Goal: Information Seeking & Learning: Find specific fact

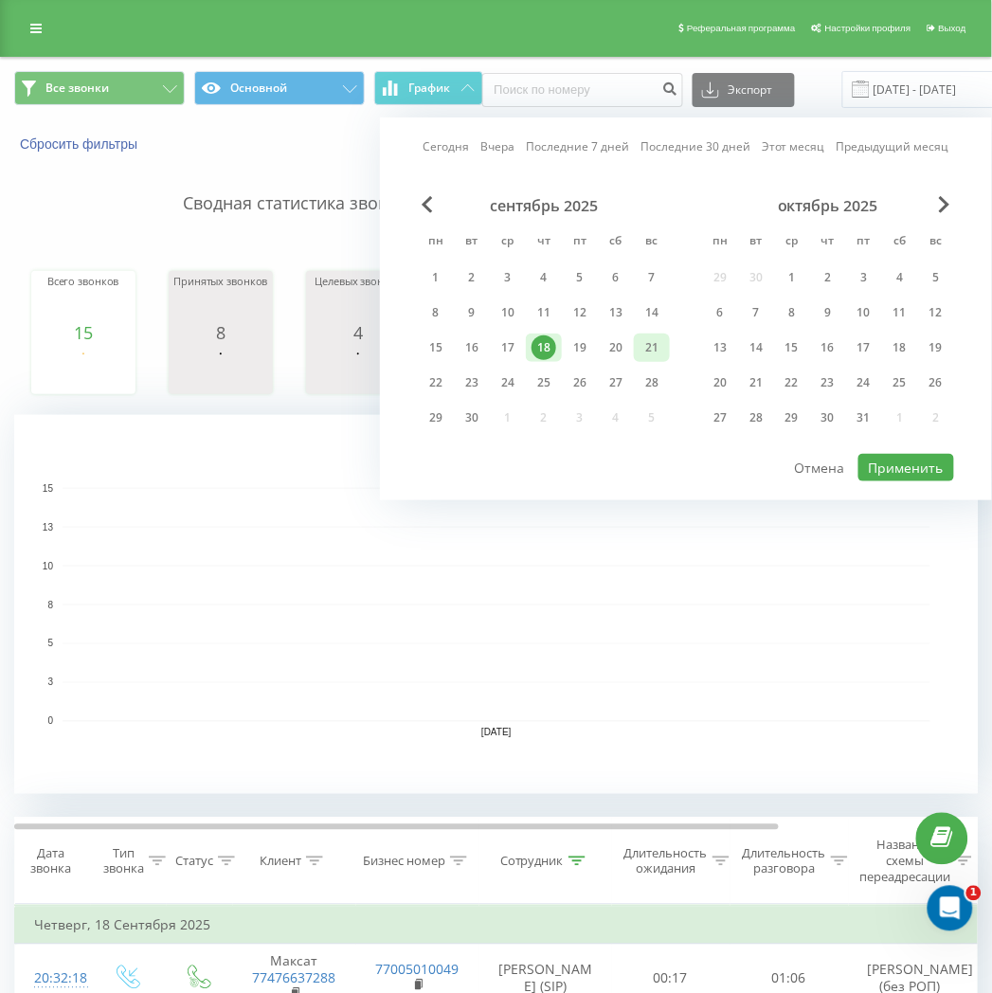
click at [646, 348] on div "21" at bounding box center [652, 347] width 25 height 25
click at [882, 468] on button "Применить" at bounding box center [906, 467] width 96 height 27
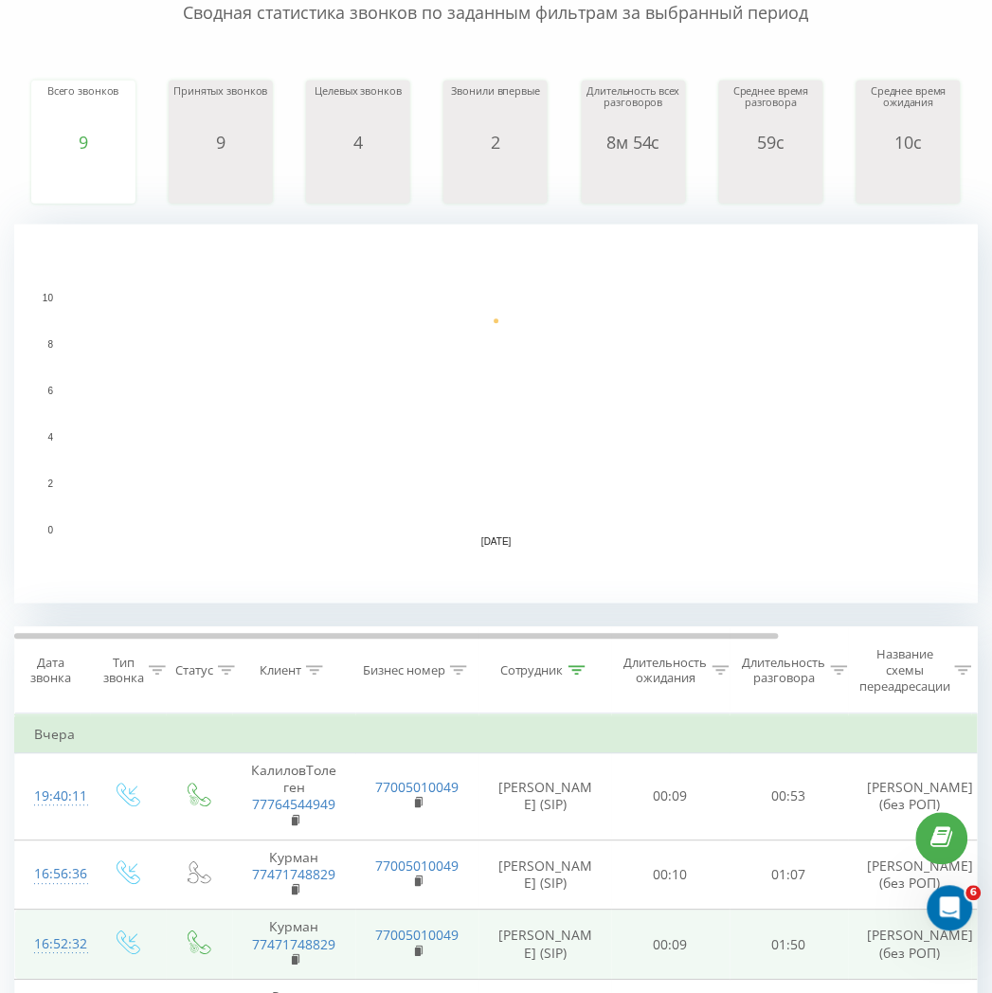
scroll to position [526, 0]
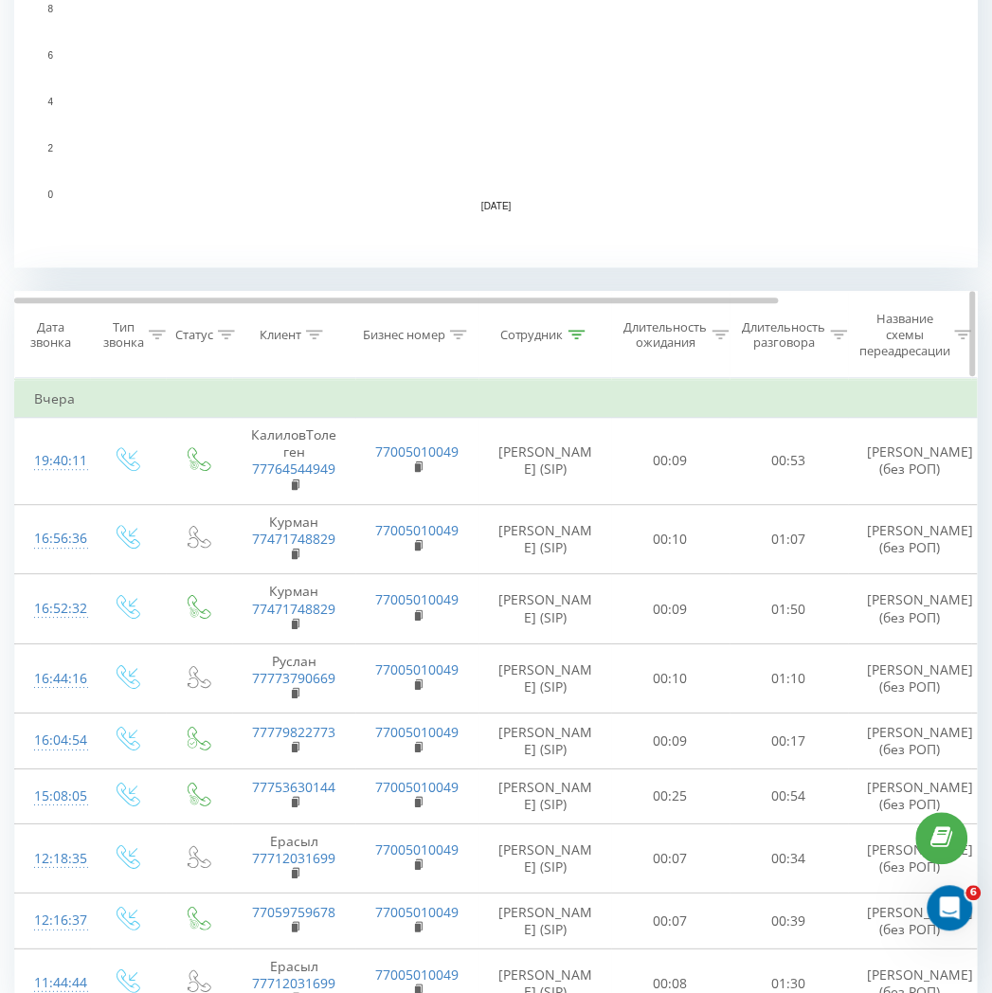
click at [573, 328] on div at bounding box center [577, 336] width 17 height 16
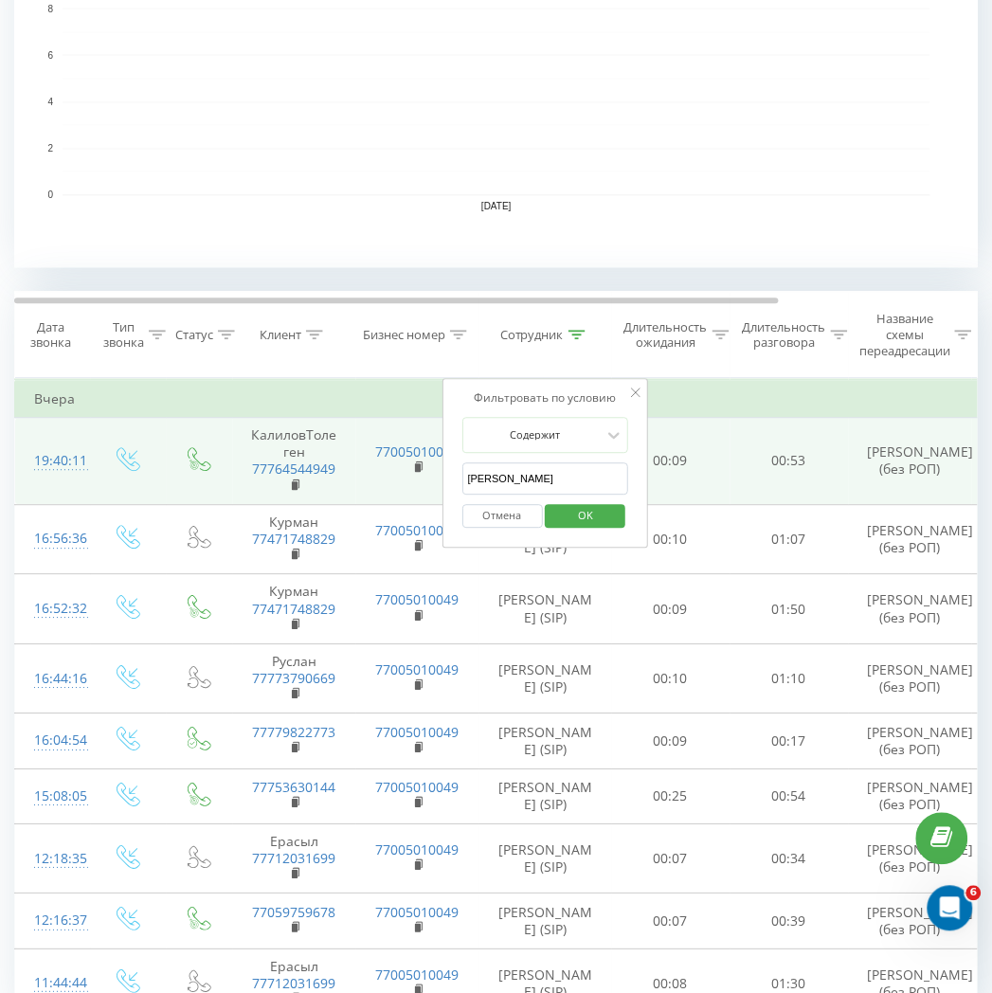
drag, startPoint x: 574, startPoint y: 472, endPoint x: 438, endPoint y: 472, distance: 136.4
click at [438, 472] on table "Фильтровать по условию Равно Введите значение Отмена OK Фильтровать по условию …" at bounding box center [621, 699] width 1215 height 641
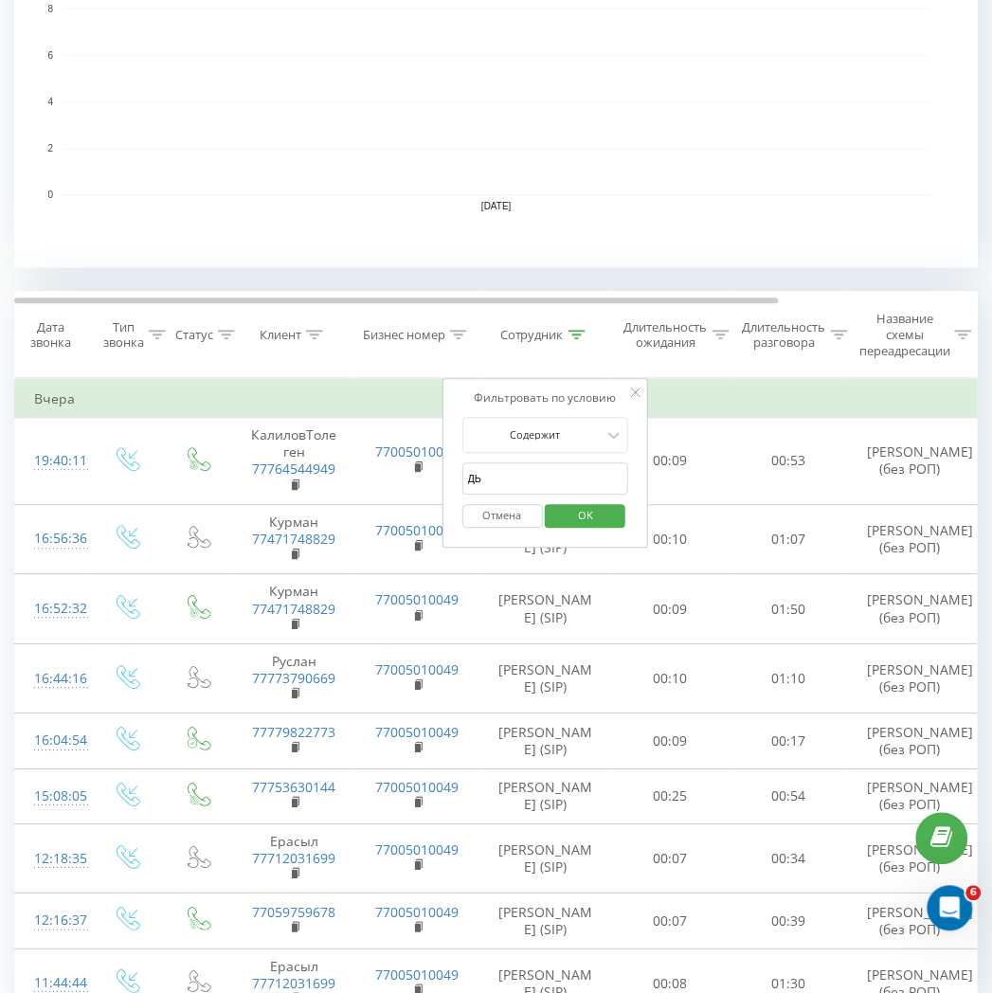
type input "Д"
type input "LM"
click button "OK" at bounding box center [586, 517] width 81 height 24
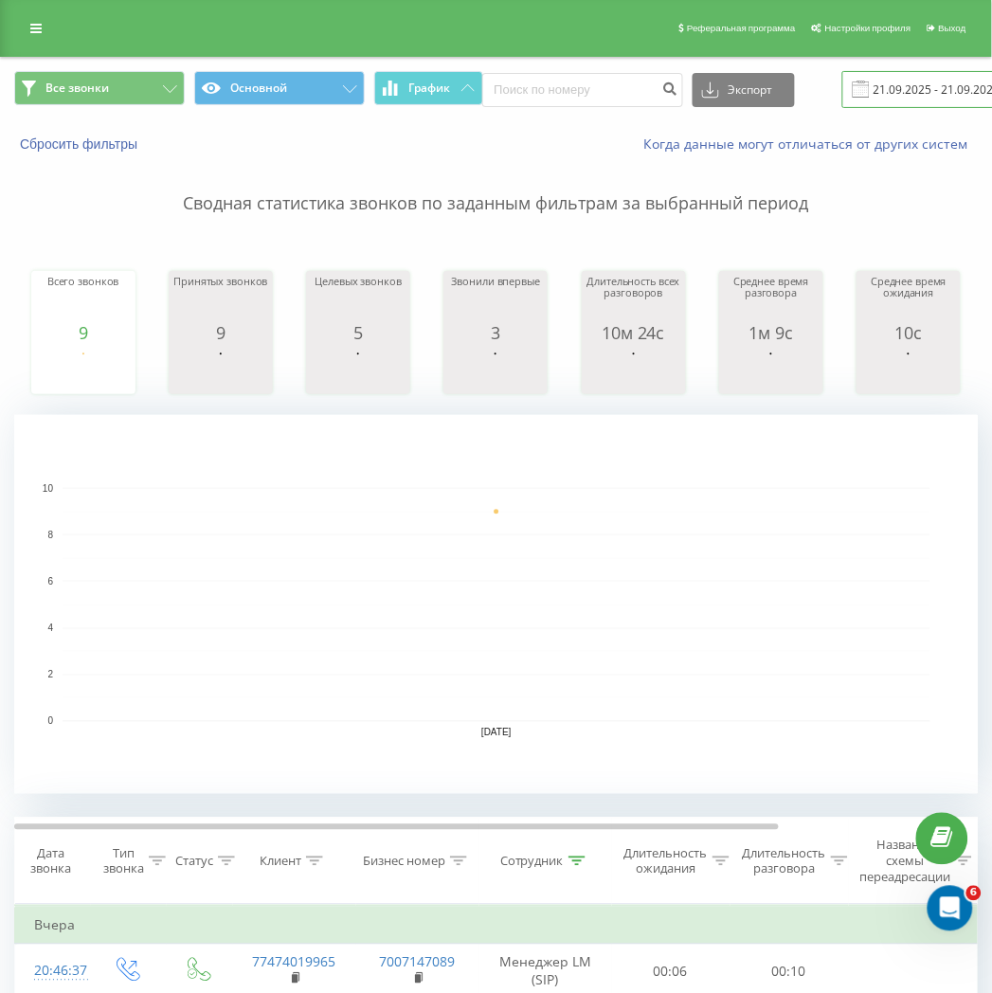
click at [932, 82] on input "[DATE] - [DATE]" at bounding box center [956, 89] width 229 height 37
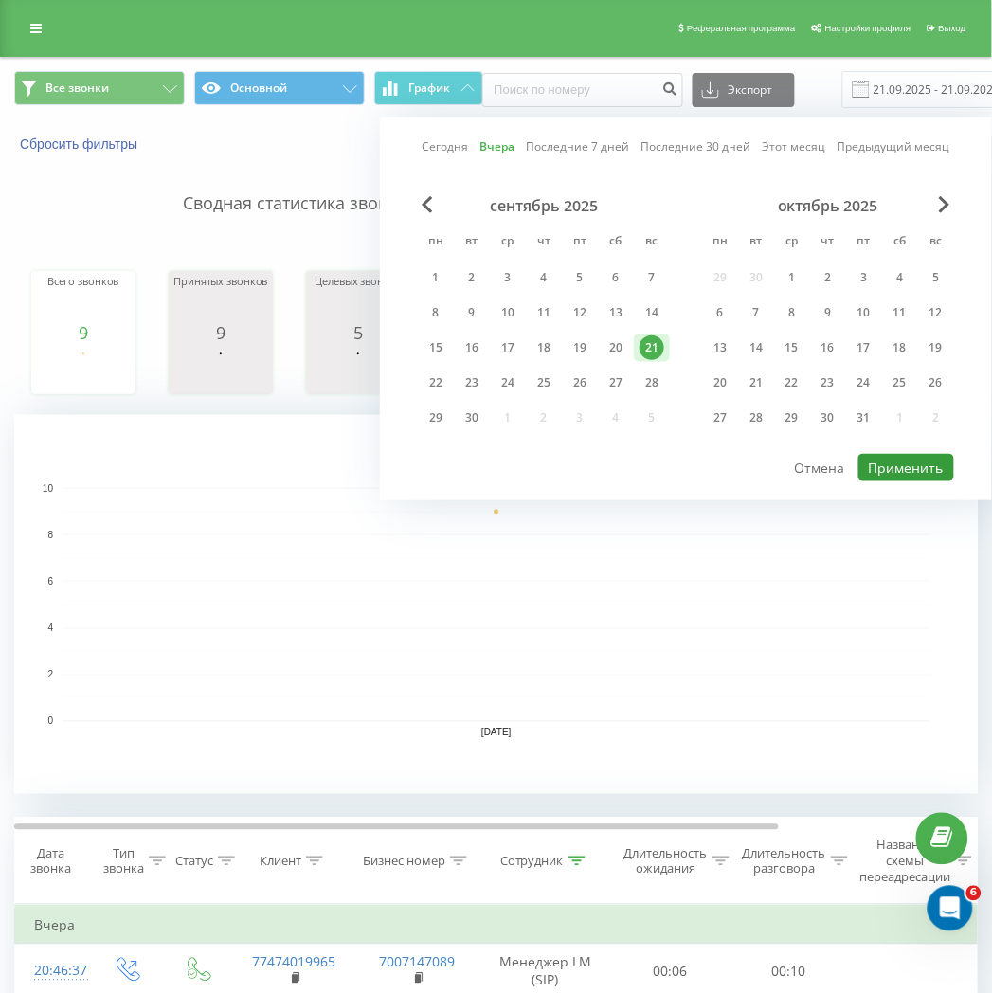
click at [906, 461] on button "Применить" at bounding box center [906, 467] width 96 height 27
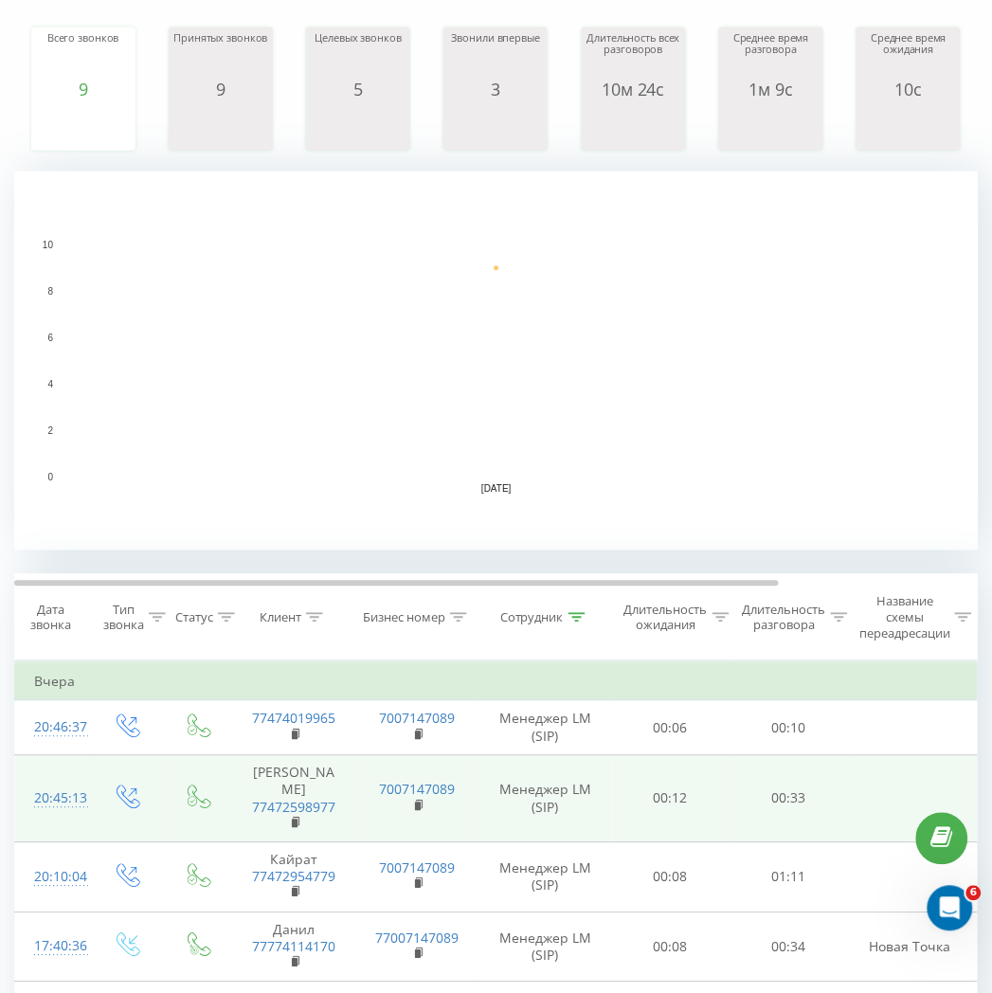
scroll to position [343, 0]
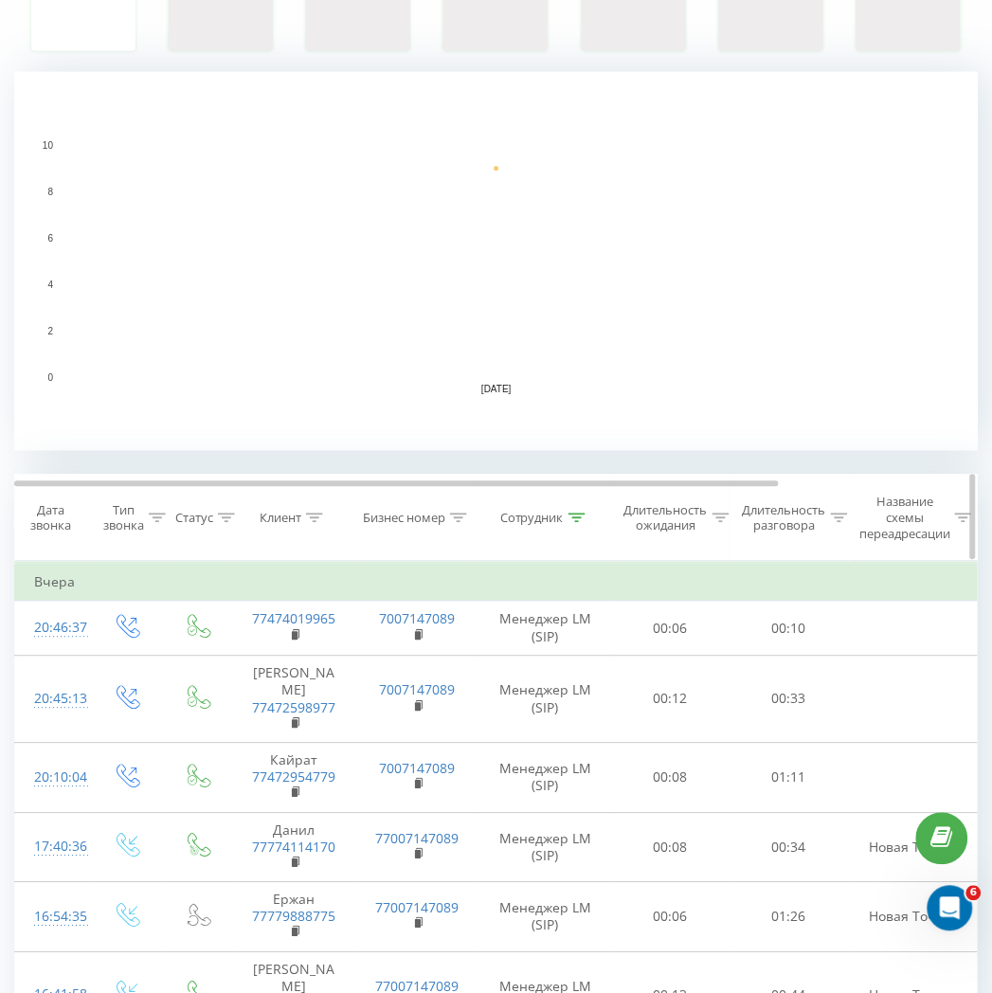
click at [573, 509] on th "Сотрудник" at bounding box center [545, 519] width 133 height 86
click at [580, 531] on th "Сотрудник" at bounding box center [545, 519] width 133 height 86
click at [574, 526] on div at bounding box center [577, 519] width 17 height 16
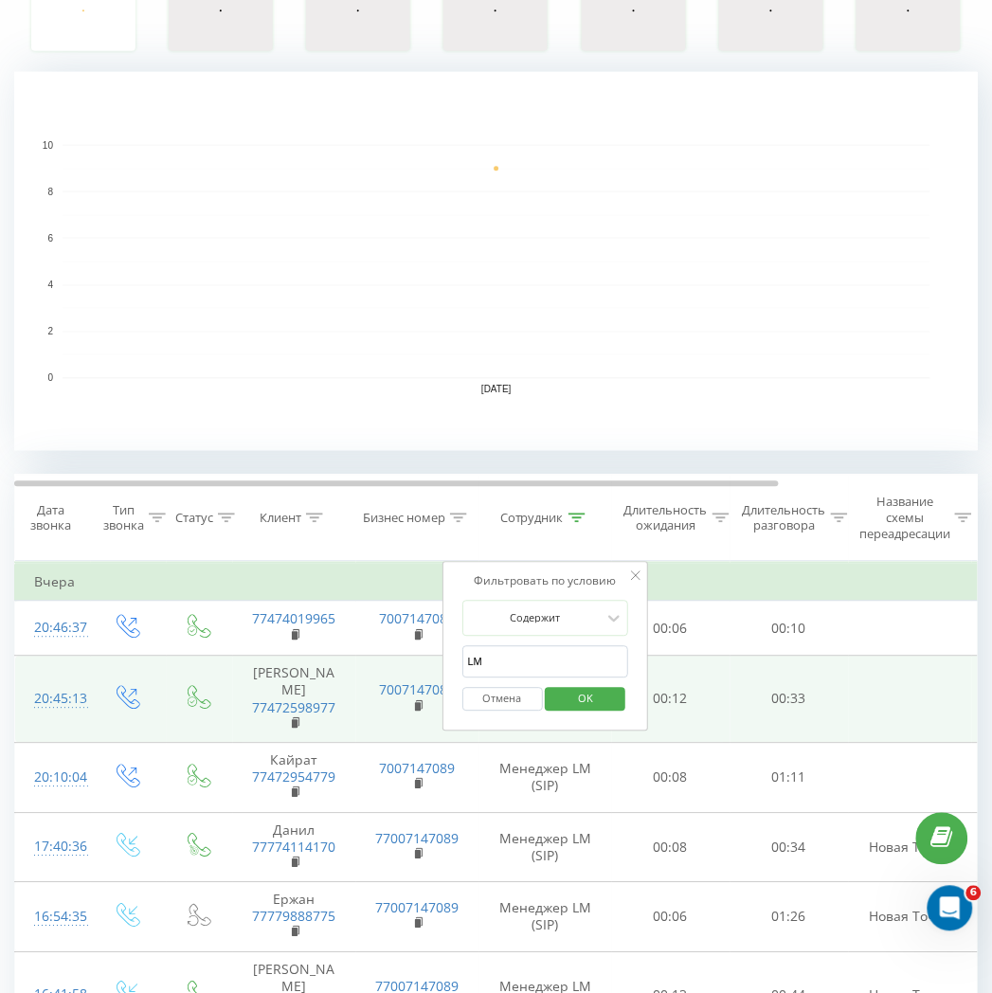
drag, startPoint x: 529, startPoint y: 668, endPoint x: 411, endPoint y: 711, distance: 125.0
click at [441, 697] on table "Фильтровать по условию Равно Введите значение Отмена OK Фильтровать по условию …" at bounding box center [621, 907] width 1215 height 690
click button "OK" at bounding box center [586, 700] width 81 height 24
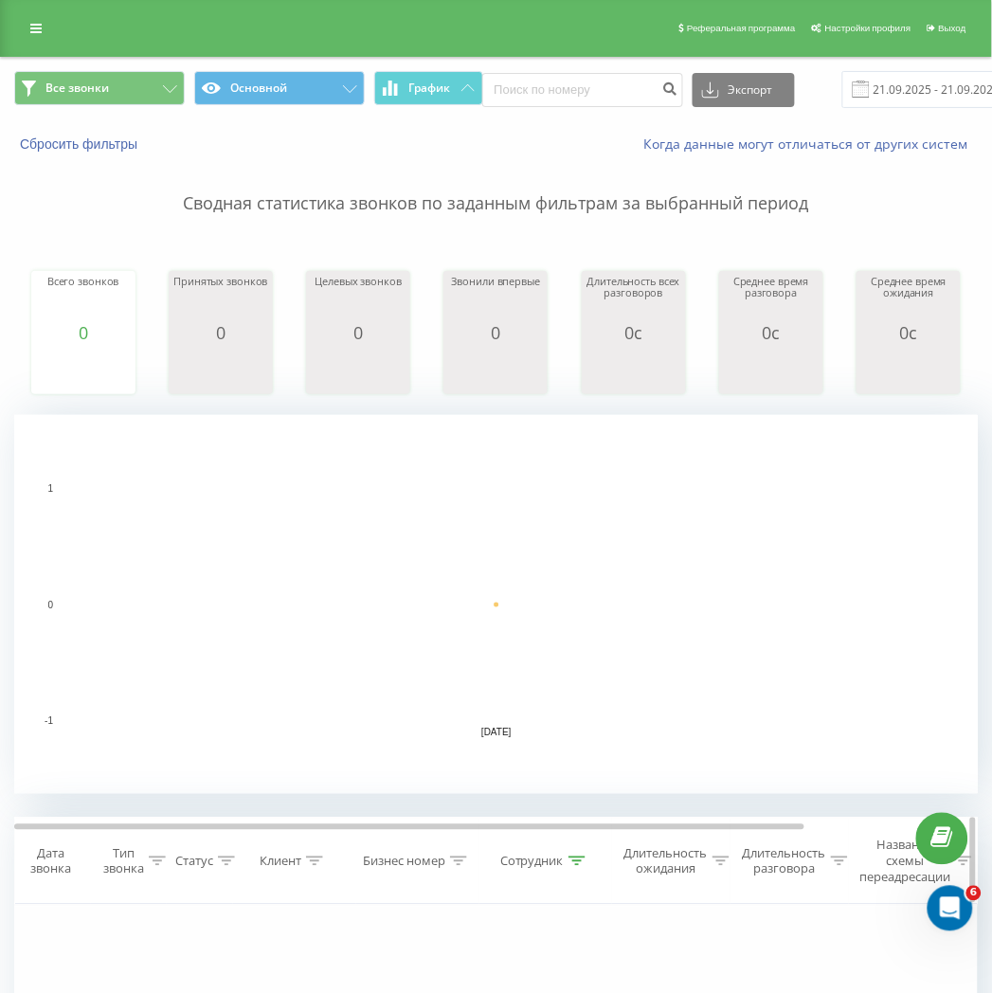
click at [564, 869] on th "Сотрудник" at bounding box center [545, 862] width 133 height 86
click at [570, 867] on div at bounding box center [577, 862] width 17 height 16
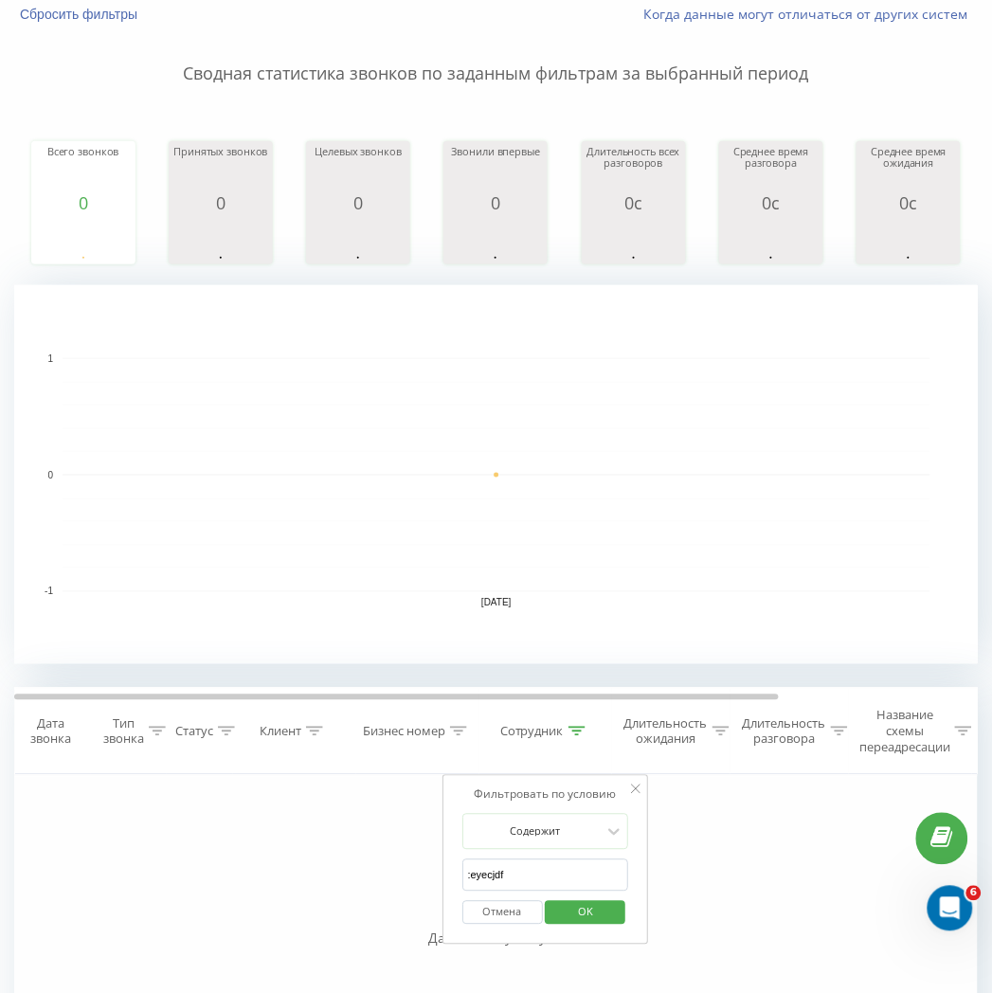
scroll to position [316, 0]
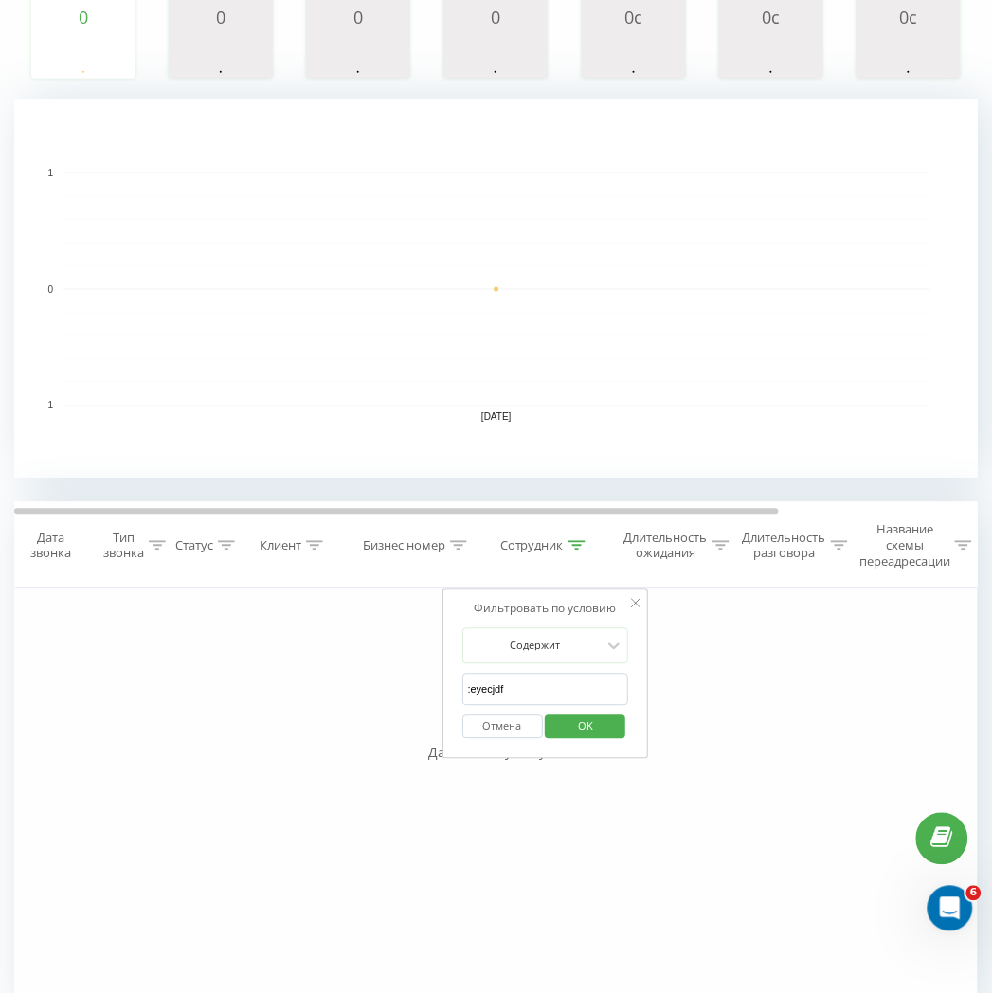
drag, startPoint x: 506, startPoint y: 692, endPoint x: 400, endPoint y: 695, distance: 106.2
click at [400, 695] on div "Фильтровать по условию Равно Введите значение Отмена OK Фильтровать по условию …" at bounding box center [496, 802] width 964 height 426
click button "OK" at bounding box center [586, 727] width 81 height 24
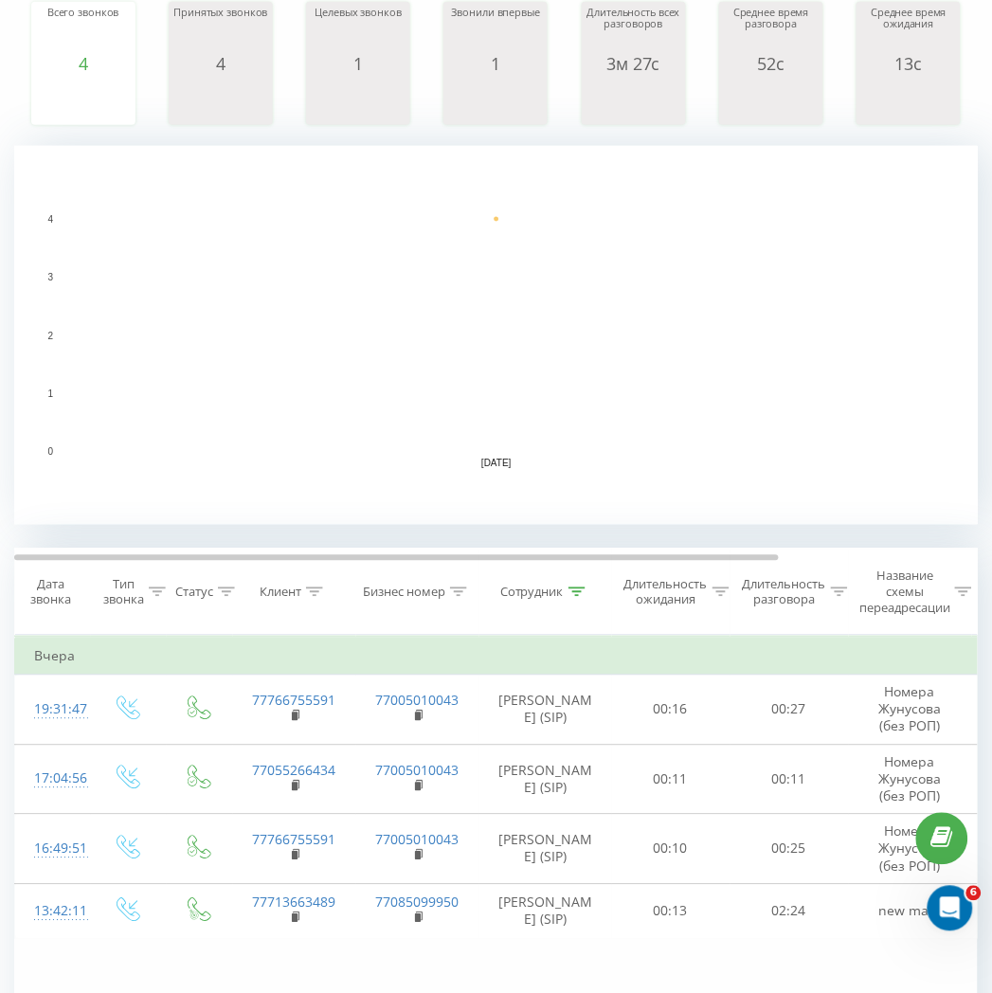
scroll to position [92, 0]
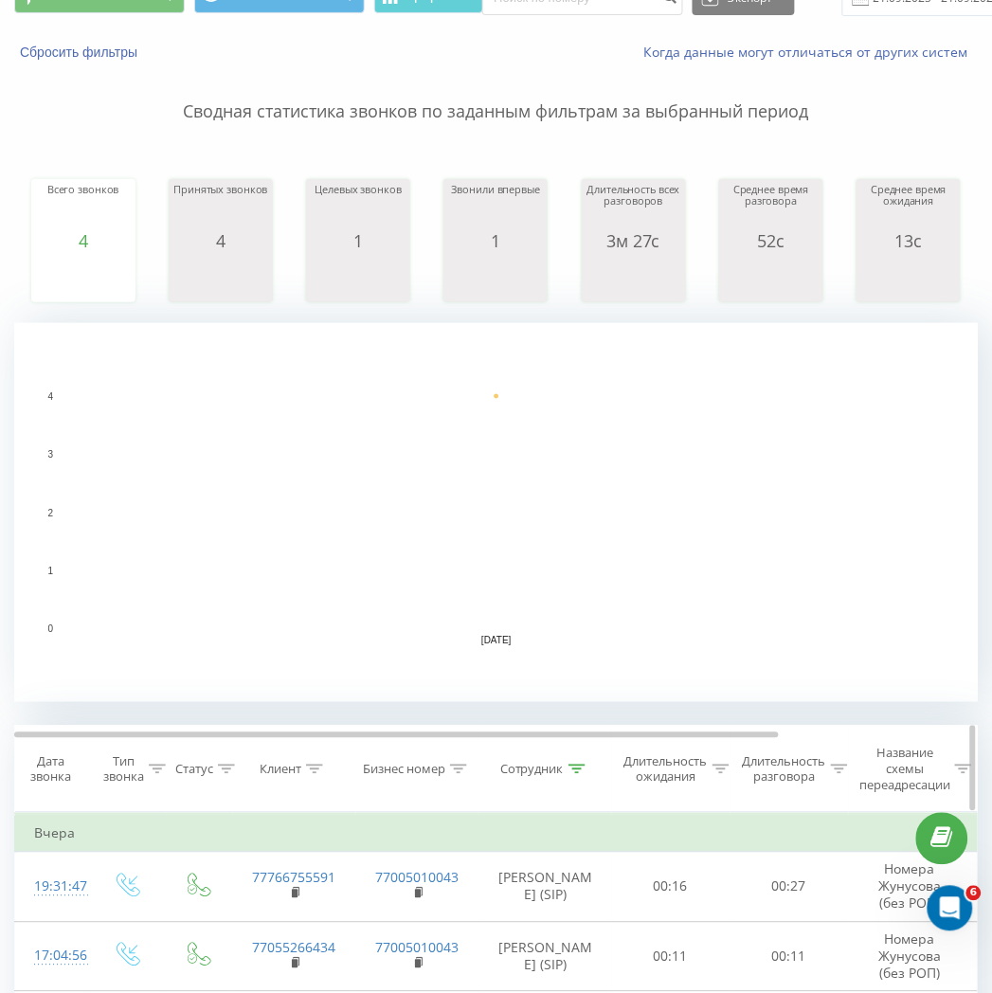
click at [574, 759] on th "Сотрудник" at bounding box center [545, 770] width 133 height 86
click at [576, 768] on icon at bounding box center [577, 769] width 17 height 9
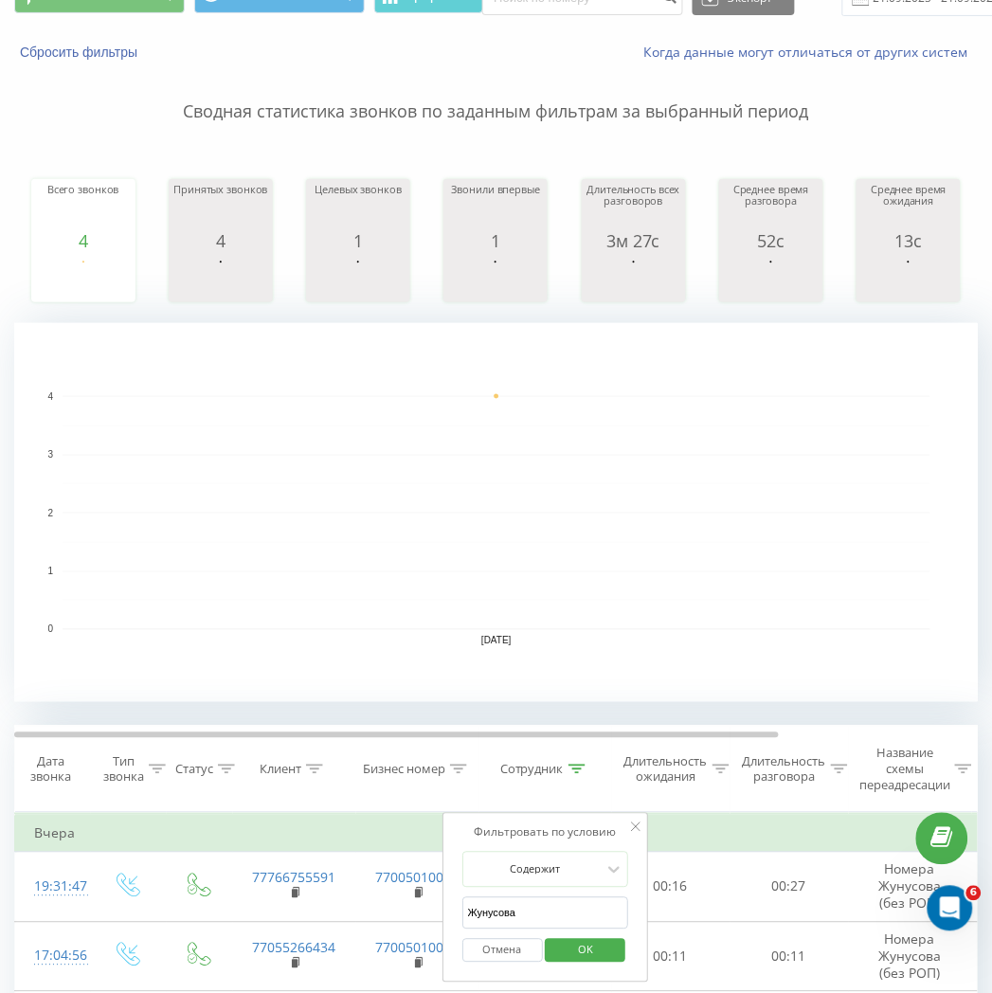
click at [521, 895] on form "Содержит Жунусова Отмена OK" at bounding box center [545, 912] width 167 height 121
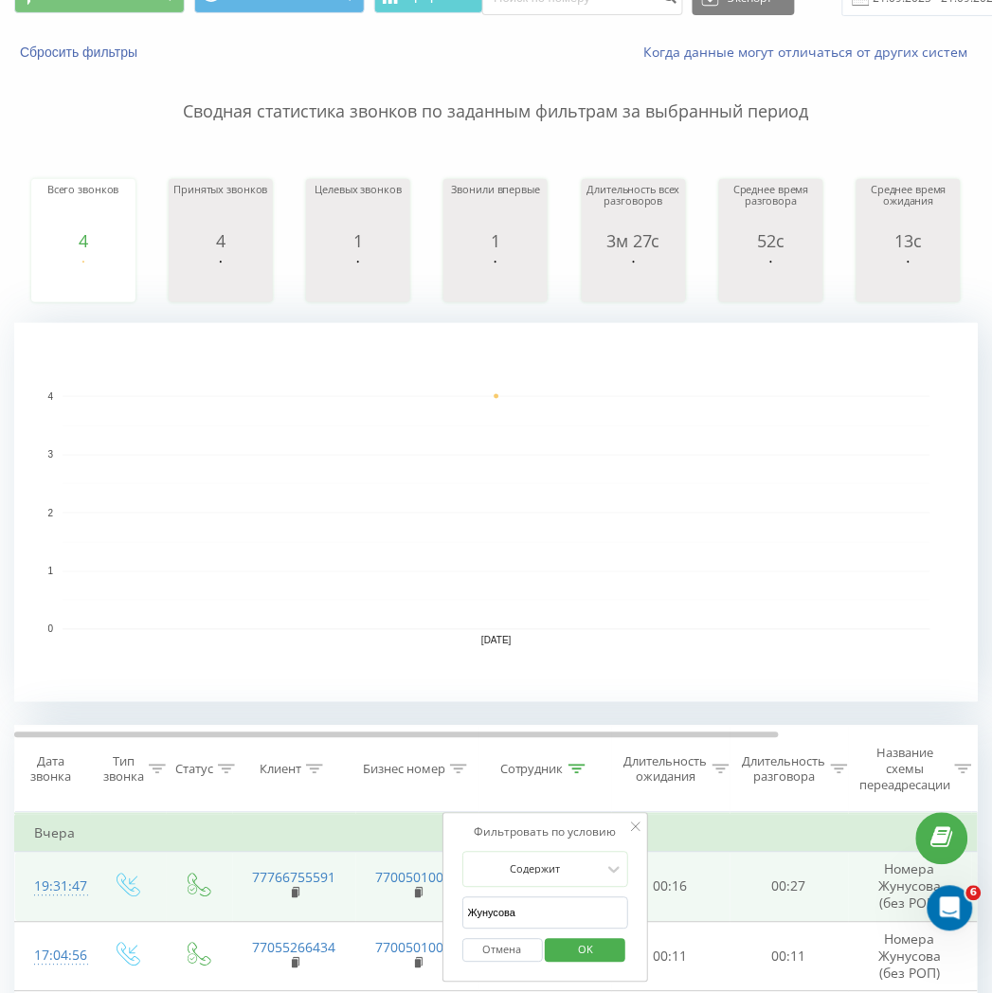
drag, startPoint x: 527, startPoint y: 915, endPoint x: 436, endPoint y: 913, distance: 91.0
click at [436, 913] on table "Фильтровать по условию Равно Введите значение Отмена OK Фильтровать по условию …" at bounding box center [621, 965] width 1215 height 304
type input "[PERSON_NAME]"
click button "OK" at bounding box center [586, 951] width 81 height 24
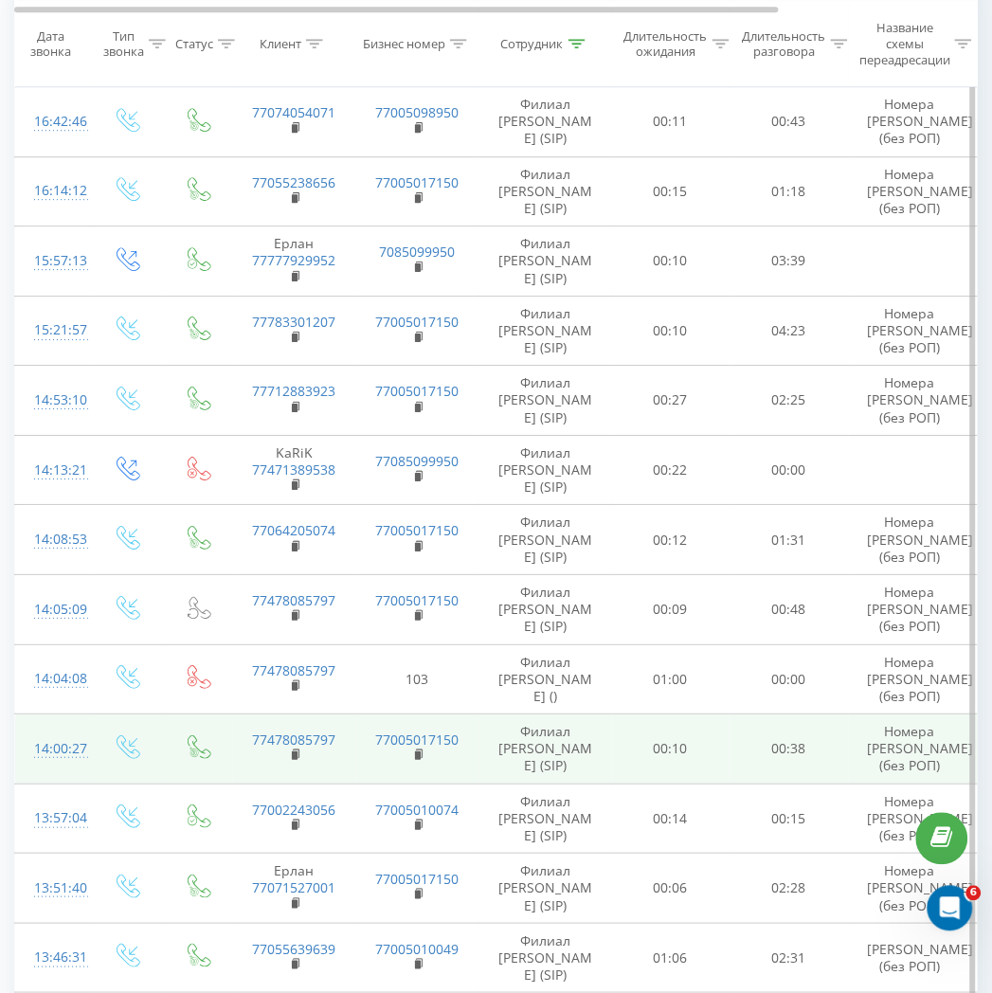
scroll to position [894, 0]
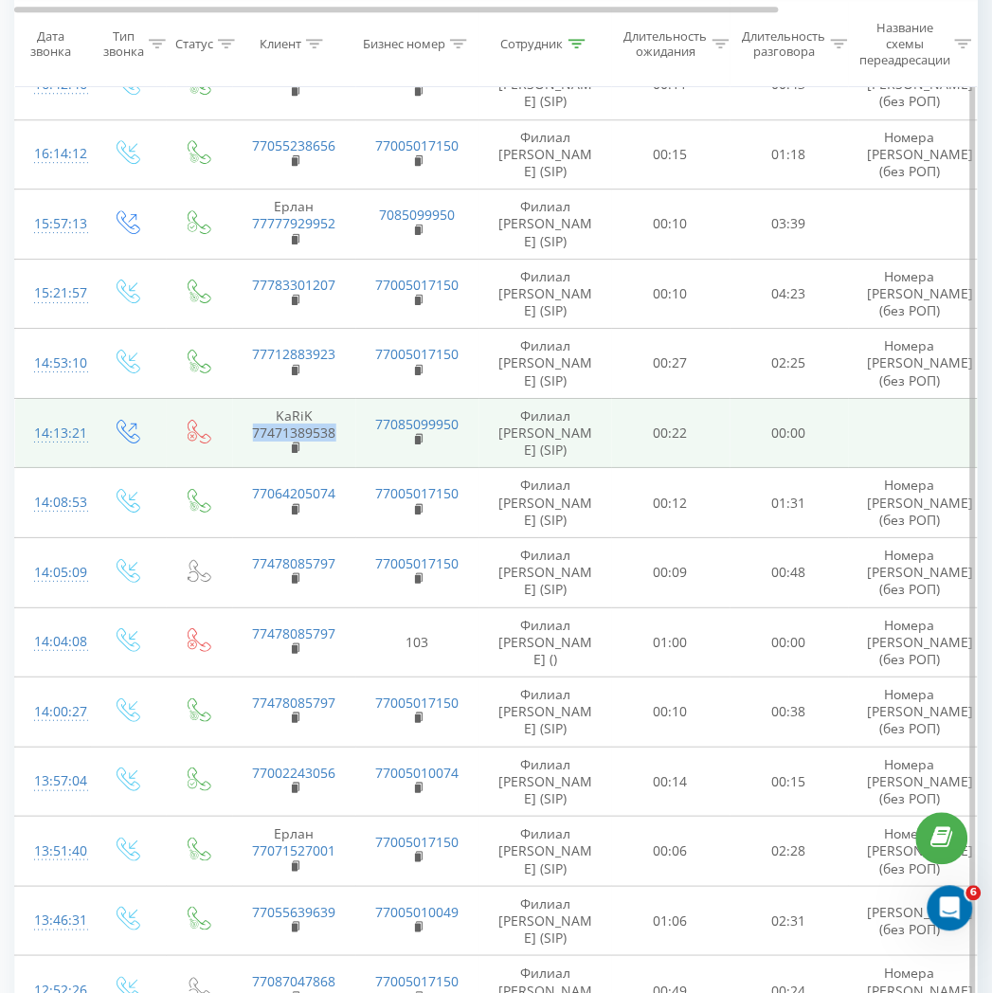
drag, startPoint x: 342, startPoint y: 436, endPoint x: 254, endPoint y: 439, distance: 88.2
click at [254, 439] on td "KaRiK 77471389538" at bounding box center [294, 433] width 123 height 70
copy link "77471389538"
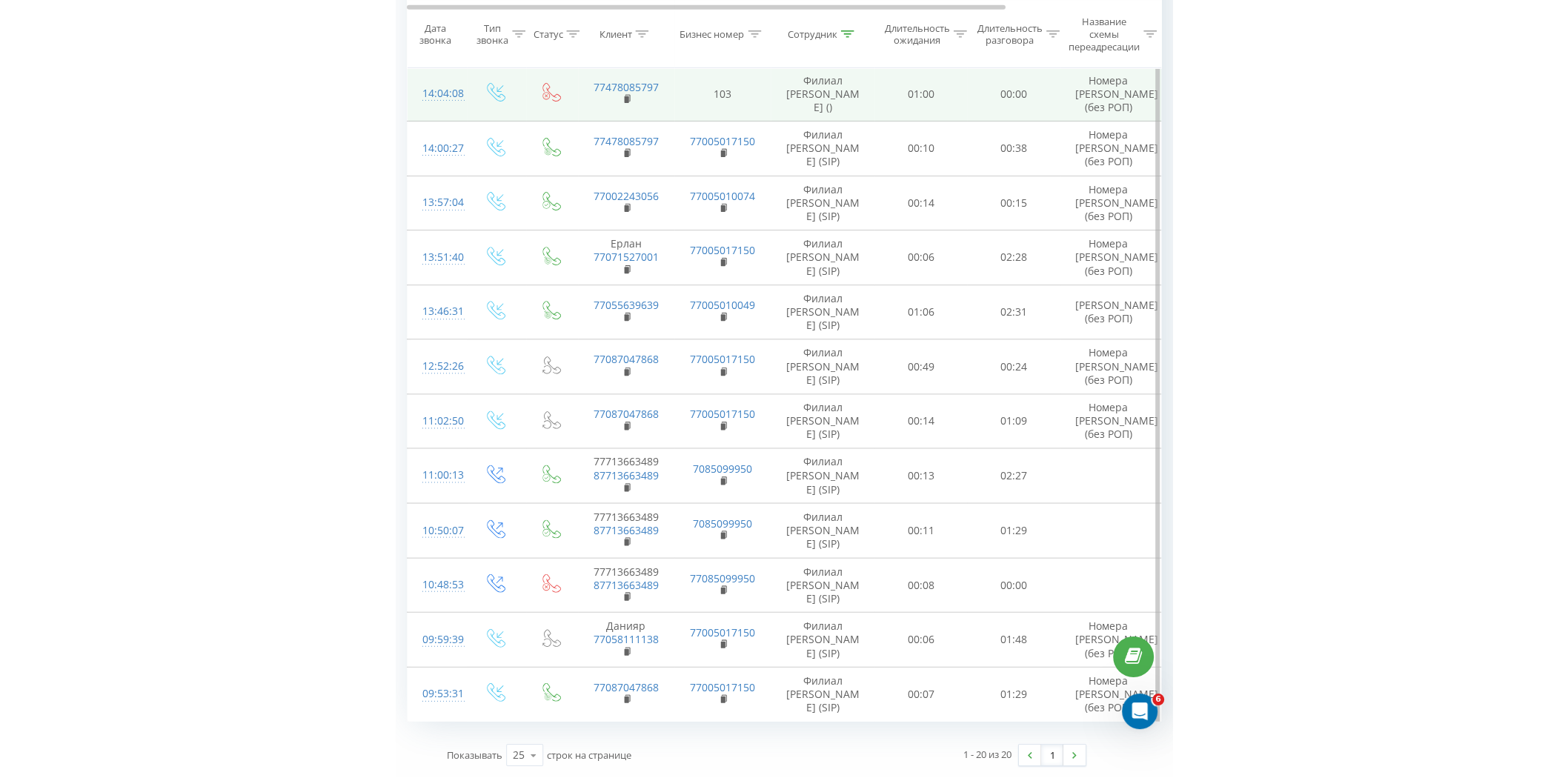
scroll to position [867, 0]
